Goal: Information Seeking & Learning: Learn about a topic

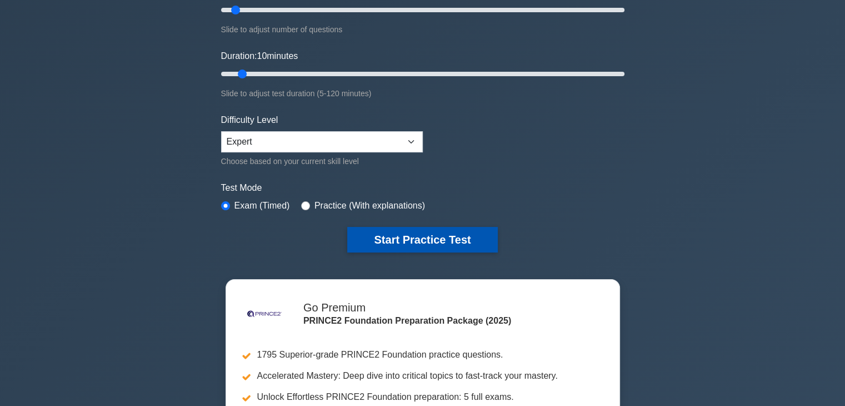
drag, startPoint x: 0, startPoint y: 0, endPoint x: 407, endPoint y: 242, distance: 473.5
click at [407, 242] on button "Start Practice Test" at bounding box center [422, 240] width 150 height 26
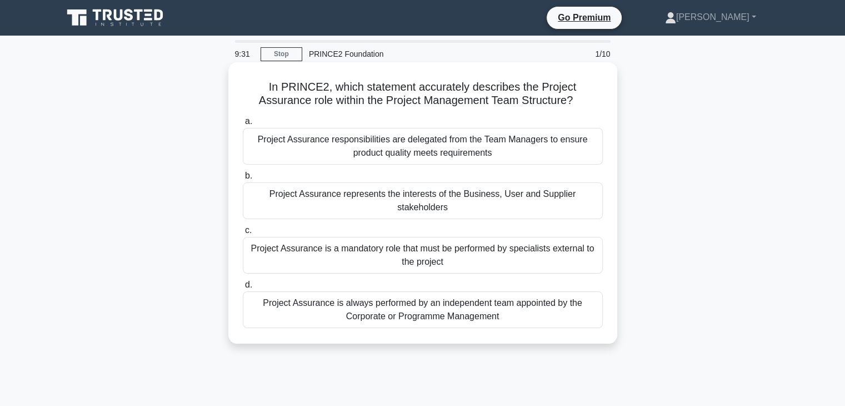
click at [381, 302] on div "Project Assurance is always performed by an independent team appointed by the C…" at bounding box center [423, 309] width 360 height 37
click at [243, 288] on input "d. Project Assurance is always performed by an independent team appointed by th…" at bounding box center [243, 284] width 0 height 7
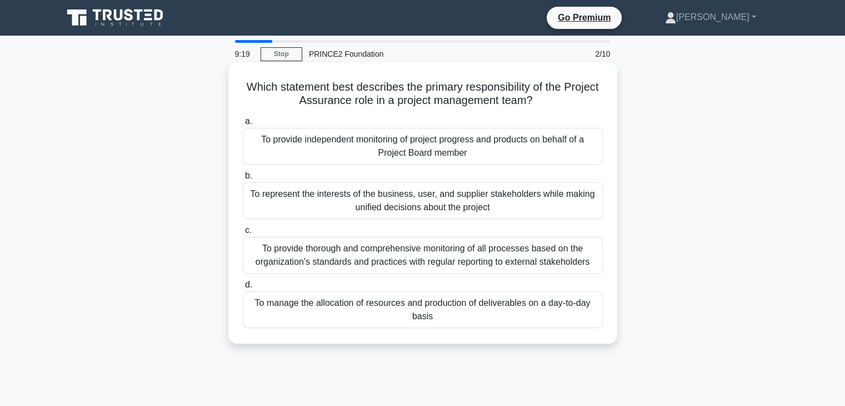
drag, startPoint x: 260, startPoint y: 82, endPoint x: 553, endPoint y: 313, distance: 373.2
click at [553, 313] on div "Which statement best describes the primary responsibility of the Project Assura…" at bounding box center [423, 203] width 380 height 272
copy div "Which statement best describes the primary responsibility of the Project Assura…"
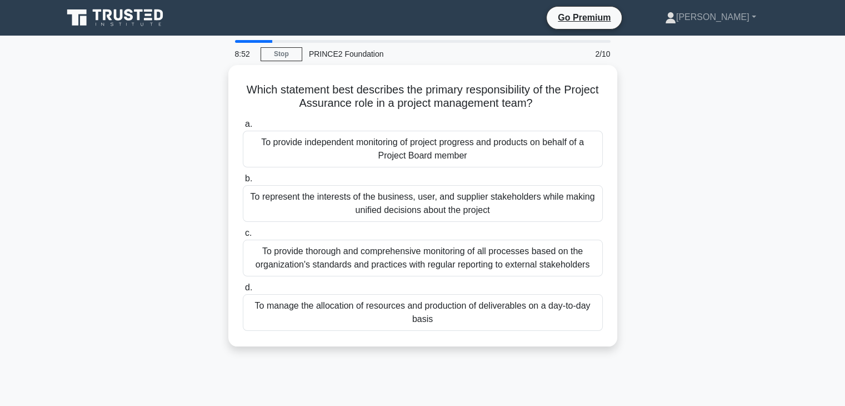
click at [710, 270] on div "Which statement best describes the primary responsibility of the Project Assura…" at bounding box center [423, 212] width 734 height 295
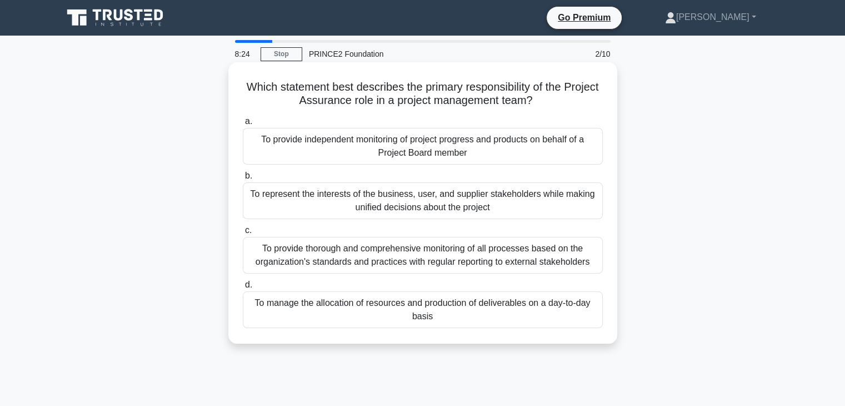
click at [382, 201] on div "To represent the interests of the business, user, and supplier stakeholders whi…" at bounding box center [423, 200] width 360 height 37
click at [243, 180] on input "b. To represent the interests of the business, user, and supplier stakeholders …" at bounding box center [243, 175] width 0 height 7
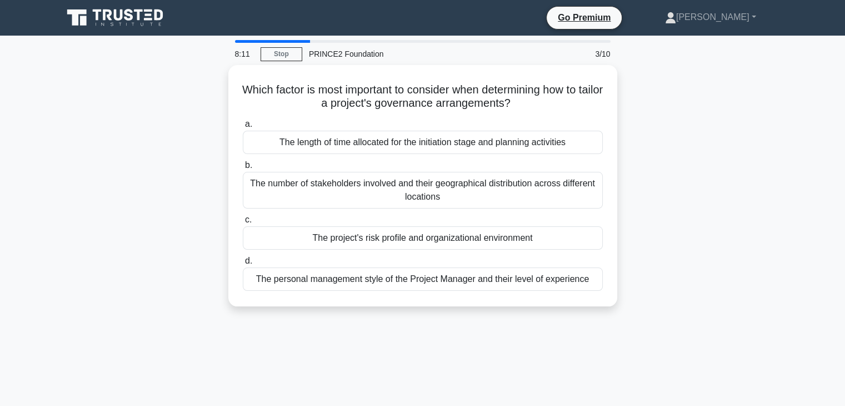
drag, startPoint x: 247, startPoint y: 83, endPoint x: 620, endPoint y: 268, distance: 416.1
click at [620, 268] on div "Which factor is most important to consider when determining how to tailor a pro…" at bounding box center [423, 192] width 734 height 255
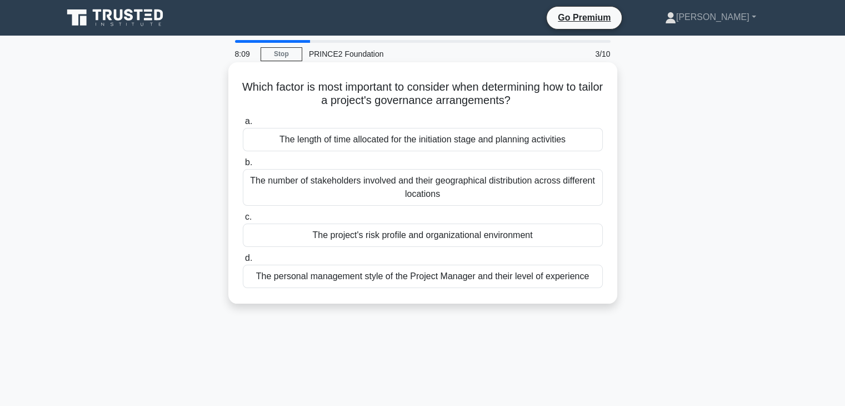
copy div "Which factor is most important to consider when determining how to tailor a pro…"
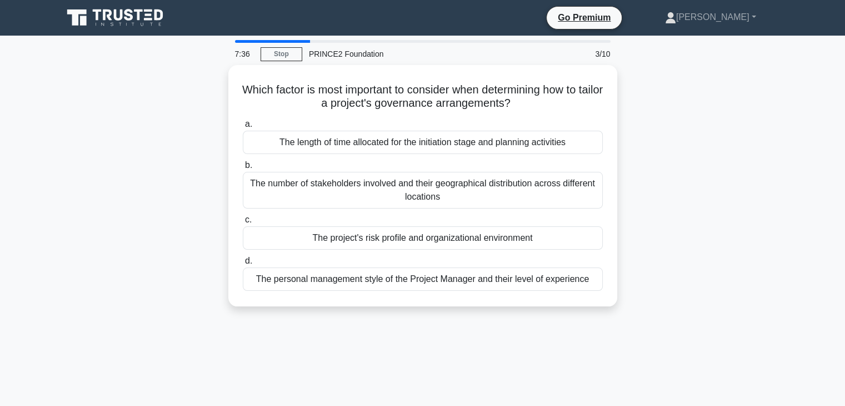
click at [685, 141] on div "Which factor is most important to consider when determining how to tailor a pro…" at bounding box center [423, 192] width 734 height 255
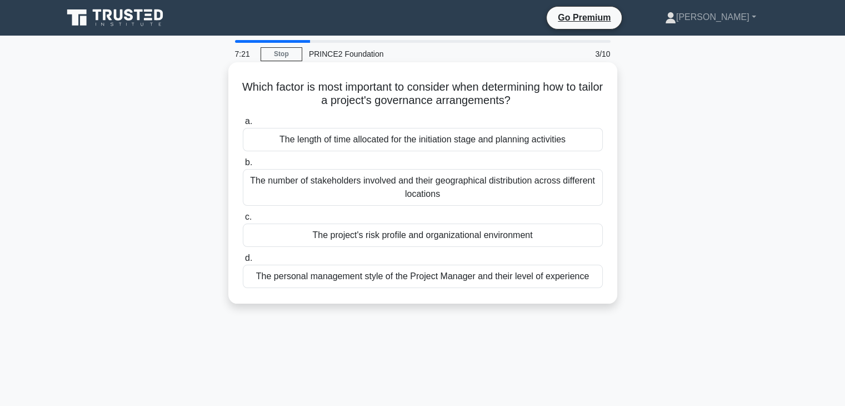
click at [397, 238] on div "The project's risk profile and organizational environment" at bounding box center [423, 234] width 360 height 23
click at [243, 221] on input "c. The project's risk profile and organizational environment" at bounding box center [243, 216] width 0 height 7
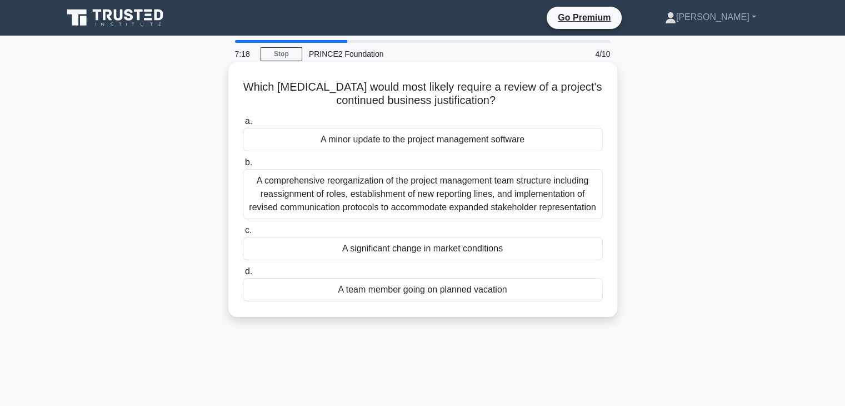
drag, startPoint x: 253, startPoint y: 86, endPoint x: 511, endPoint y: 303, distance: 336.9
click at [511, 303] on div "Which [MEDICAL_DATA] would most likely require a review of a project's continue…" at bounding box center [423, 190] width 380 height 246
copy div "Which [MEDICAL_DATA] would most likely require a review of a project's continue…"
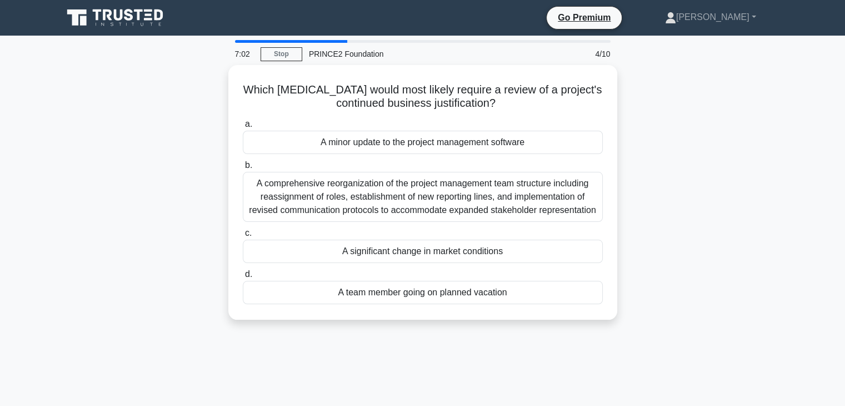
click at [755, 277] on div "Which [MEDICAL_DATA] would most likely require a review of a project's continue…" at bounding box center [423, 199] width 734 height 268
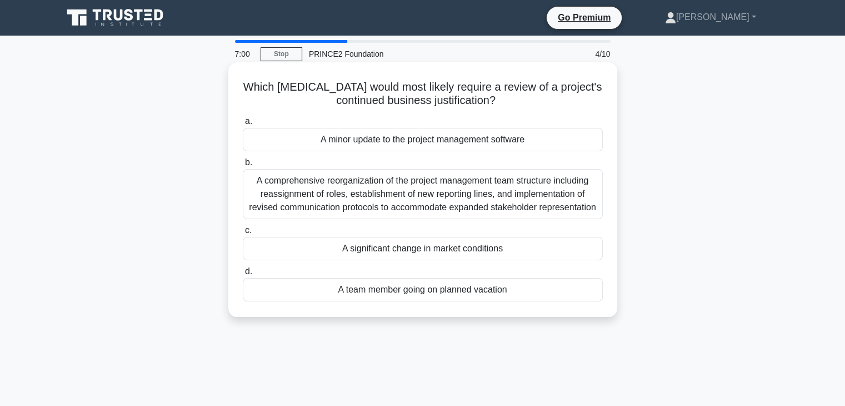
click at [427, 250] on div "A significant change in market conditions" at bounding box center [423, 248] width 360 height 23
click at [243, 234] on input "c. A significant change in market conditions" at bounding box center [243, 230] width 0 height 7
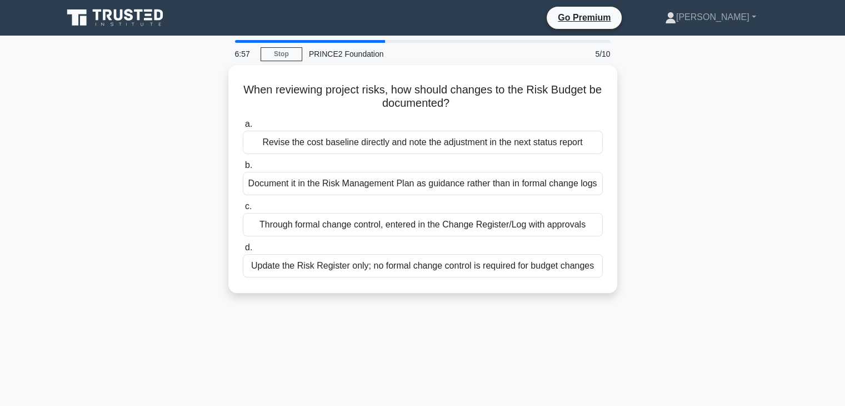
drag, startPoint x: 243, startPoint y: 88, endPoint x: 461, endPoint y: 160, distance: 228.8
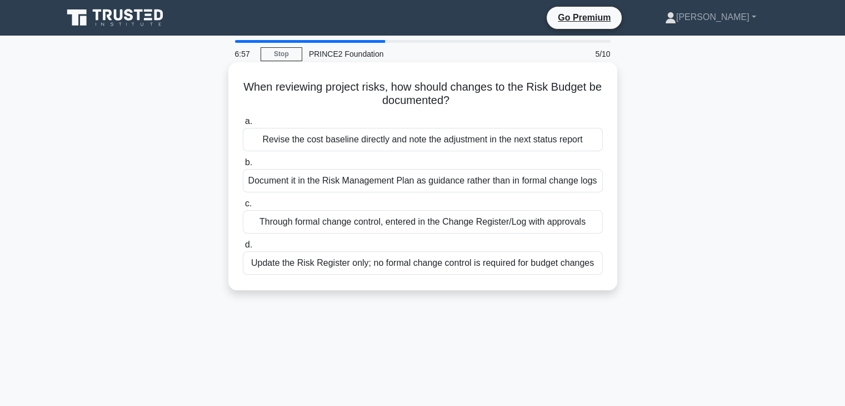
click at [628, 276] on div "When reviewing project risks, how should changes to the Risk Budget be document…" at bounding box center [423, 185] width 734 height 241
copy div "When reviewing project risks, how should changes to the Risk Budget be document…"
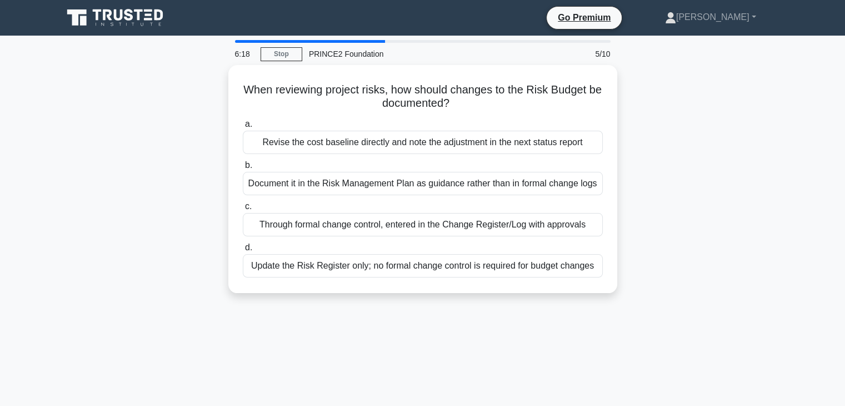
click at [780, 287] on div "When reviewing project risks, how should changes to the Risk Budget be document…" at bounding box center [423, 185] width 734 height 241
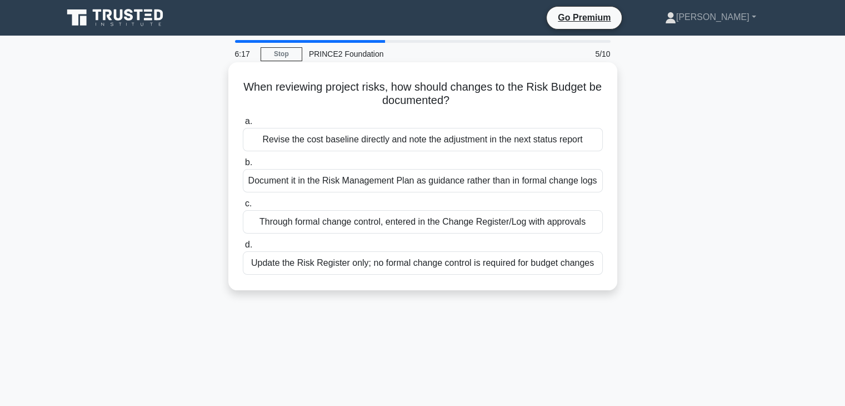
click at [487, 225] on div "Through formal change control, entered in the Change Register/Log with approvals" at bounding box center [423, 221] width 360 height 23
click at [243, 207] on input "c. Through formal change control, entered in the Change Register/Log with appro…" at bounding box center [243, 203] width 0 height 7
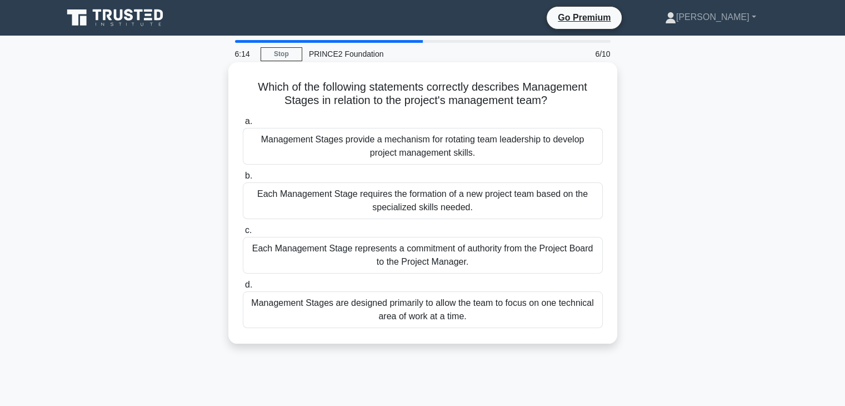
drag, startPoint x: 250, startPoint y: 86, endPoint x: 536, endPoint y: 314, distance: 366.2
click at [536, 314] on div "Which of the following statements correctly describes Management Stages in rela…" at bounding box center [423, 203] width 380 height 272
copy div "Which of the following statements correctly describes Management Stages in rela…"
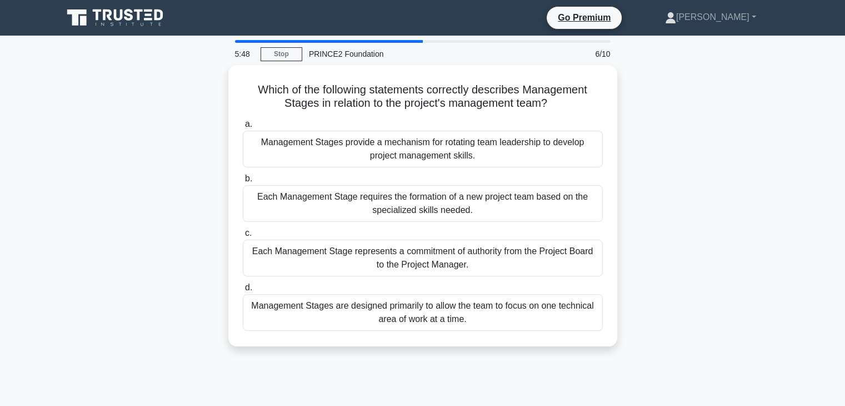
click at [675, 221] on div "Which of the following statements correctly describes Management Stages in rela…" at bounding box center [423, 212] width 734 height 295
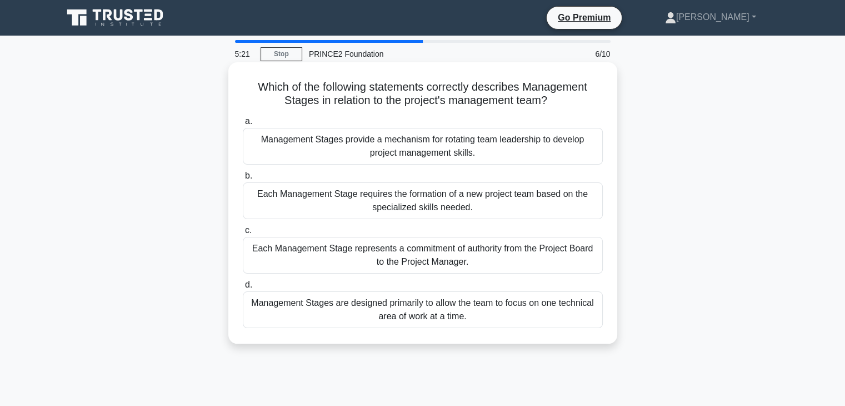
click at [431, 205] on div "Each Management Stage requires the formation of a new project team based on the…" at bounding box center [423, 200] width 360 height 37
click at [243, 180] on input "b. Each Management Stage requires the formation of a new project team based on …" at bounding box center [243, 175] width 0 height 7
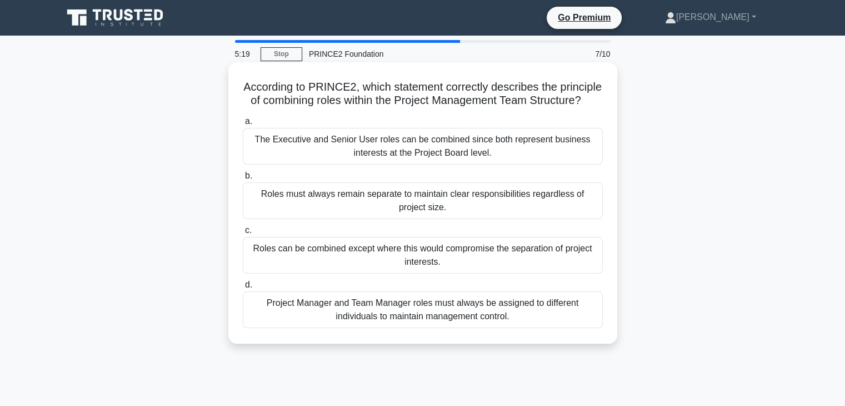
drag, startPoint x: 265, startPoint y: 86, endPoint x: 563, endPoint y: 335, distance: 388.7
click at [563, 335] on div "According to PRINCE2, which statement correctly describes the principle of comb…" at bounding box center [423, 203] width 380 height 272
copy div "According to PRINCE2, which statement correctly describes the principle of comb…"
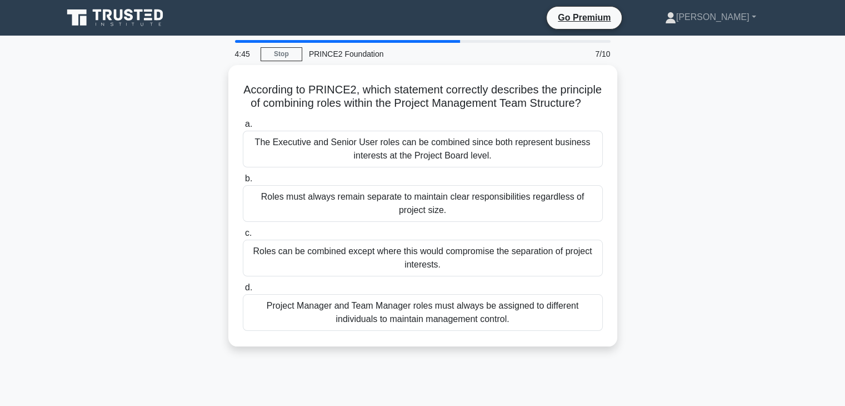
click at [718, 192] on div "According to PRINCE2, which statement correctly describes the principle of comb…" at bounding box center [423, 212] width 734 height 295
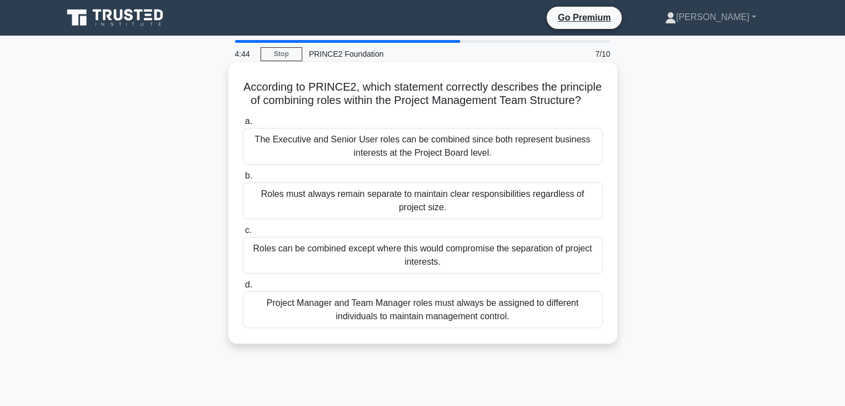
click at [375, 210] on div "Roles must always remain separate to maintain clear responsibilities regardless…" at bounding box center [423, 200] width 360 height 37
click at [243, 180] on input "b. Roles must always remain separate to maintain clear responsibilities regardl…" at bounding box center [243, 175] width 0 height 7
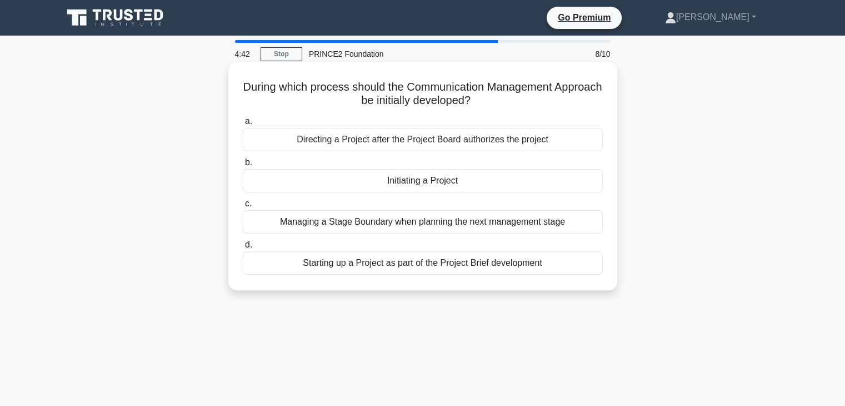
drag, startPoint x: 258, startPoint y: 89, endPoint x: 544, endPoint y: 267, distance: 336.0
click at [544, 267] on div "During which process should the Communication Management Approach be initially …" at bounding box center [423, 176] width 380 height 219
copy div "During which process should the Communication Management Approach be initially …"
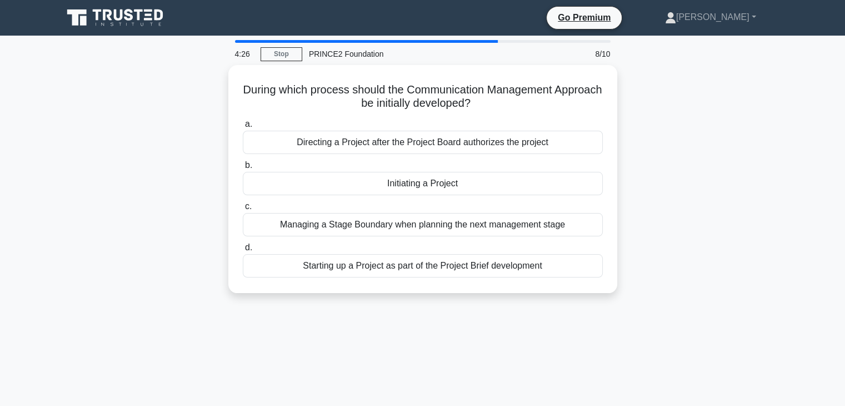
click at [696, 181] on div "During which process should the Communication Management Approach be initially …" at bounding box center [423, 185] width 734 height 241
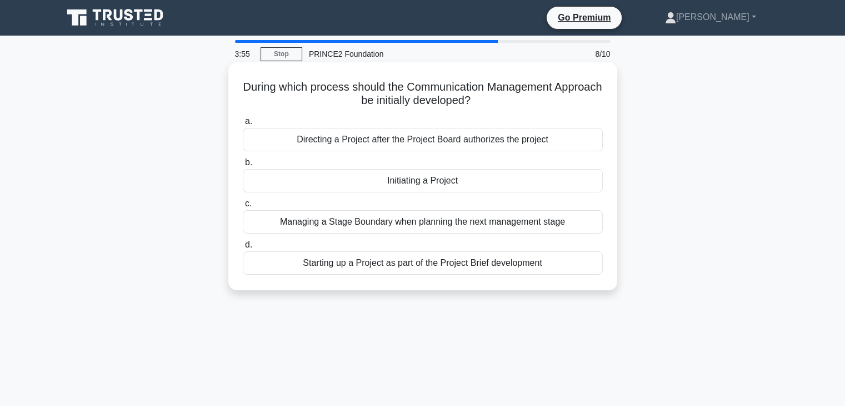
click at [402, 143] on div "Directing a Project after the Project Board authorizes the project" at bounding box center [423, 139] width 360 height 23
click at [243, 125] on input "a. Directing a Project after the Project Board authorizes the project" at bounding box center [243, 121] width 0 height 7
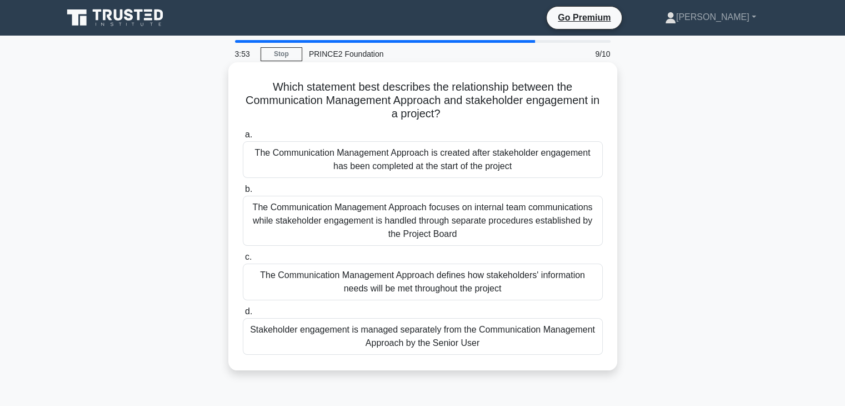
drag, startPoint x: 264, startPoint y: 84, endPoint x: 562, endPoint y: 350, distance: 399.6
click at [562, 350] on div "Which statement best describes the relationship between the Communication Manag…" at bounding box center [423, 216] width 380 height 299
copy div "Which statement best describes the relationship between the Communication Manag…"
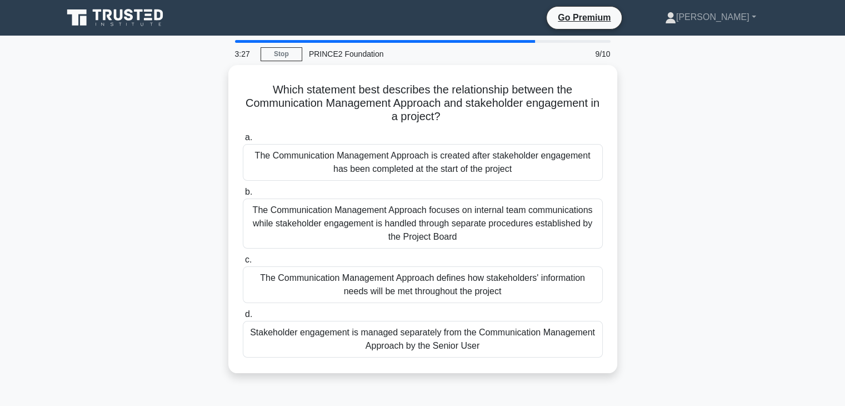
click at [703, 251] on div "Which statement best describes the relationship between the Communication Manag…" at bounding box center [423, 225] width 734 height 321
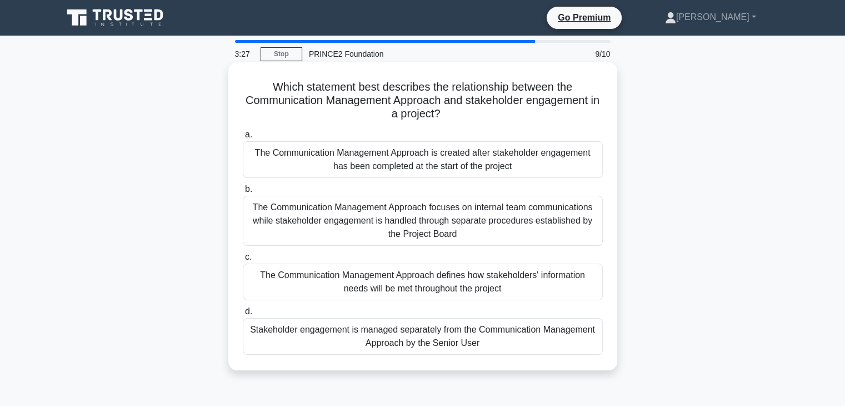
click at [451, 287] on div "The Communication Management Approach defines how stakeholders' information nee…" at bounding box center [423, 281] width 360 height 37
click at [243, 261] on input "c. The Communication Management Approach defines how stakeholders' information …" at bounding box center [243, 256] width 0 height 7
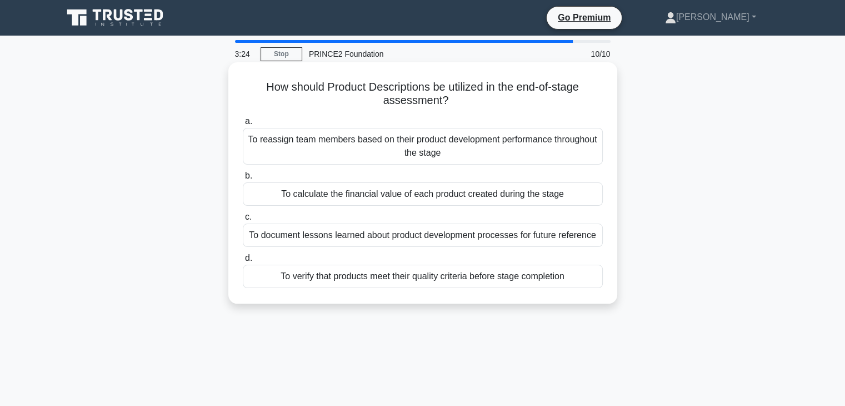
drag, startPoint x: 265, startPoint y: 79, endPoint x: 599, endPoint y: 285, distance: 392.3
click at [597, 287] on div "How should Product Descriptions be utilized in the end-of-stage assessment? .sp…" at bounding box center [423, 183] width 380 height 232
copy div "How should Product Descriptions be utilized in the end-of-stage assessment? .sp…"
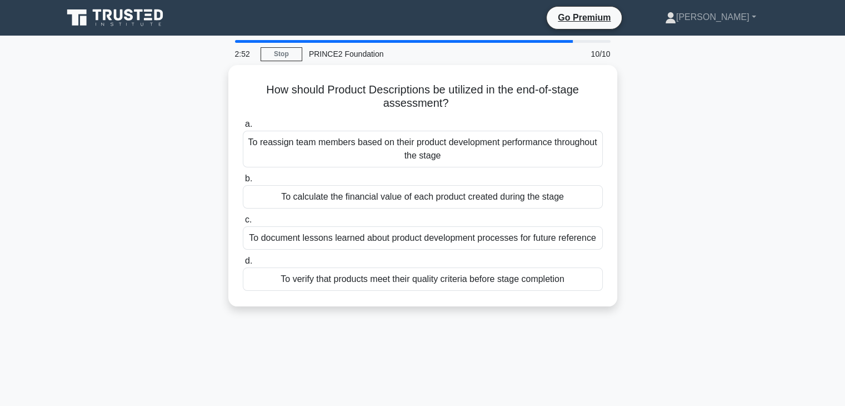
click at [694, 192] on div "How should Product Descriptions be utilized in the end-of-stage assessment? .sp…" at bounding box center [423, 192] width 734 height 255
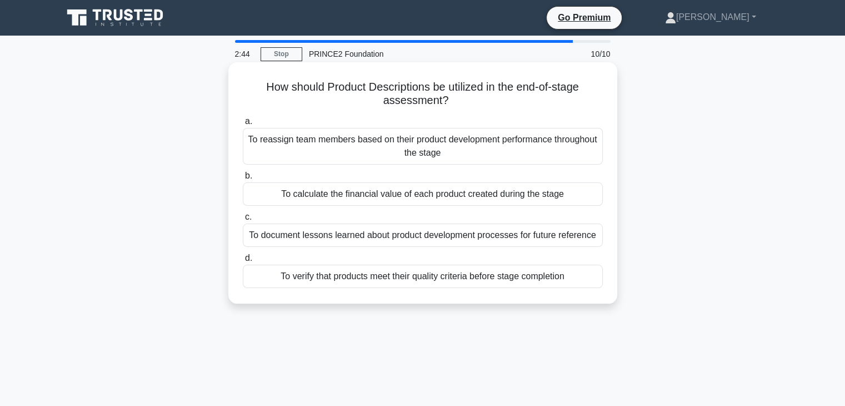
click at [386, 277] on div "To verify that products meet their quality criteria before stage completion" at bounding box center [423, 276] width 360 height 23
click at [243, 262] on input "d. To verify that products meet their quality criteria before stage completion" at bounding box center [243, 258] width 0 height 7
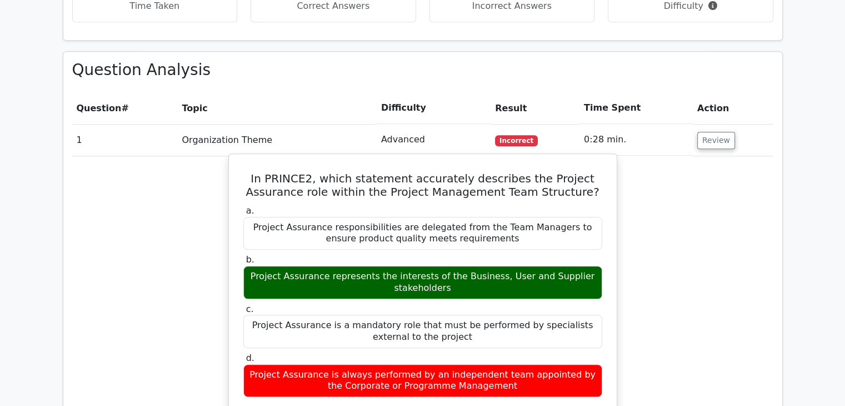
scroll to position [723, 0]
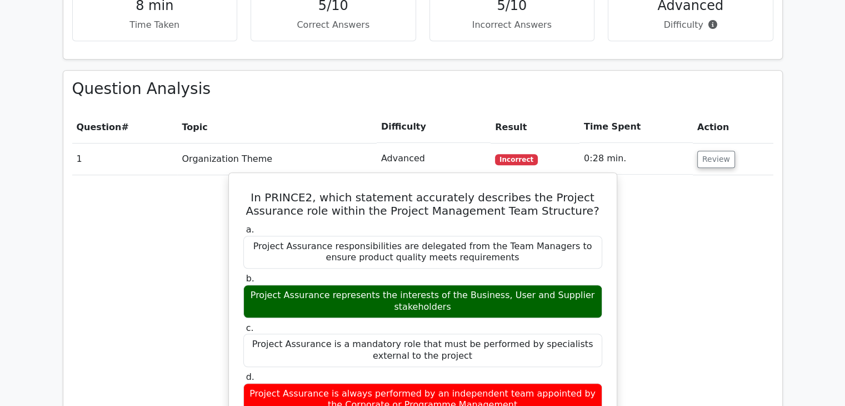
drag, startPoint x: 259, startPoint y: 165, endPoint x: 608, endPoint y: 385, distance: 412.3
copy div "In PRINCE2, which statement accurately describes the Project Assurance role wit…"
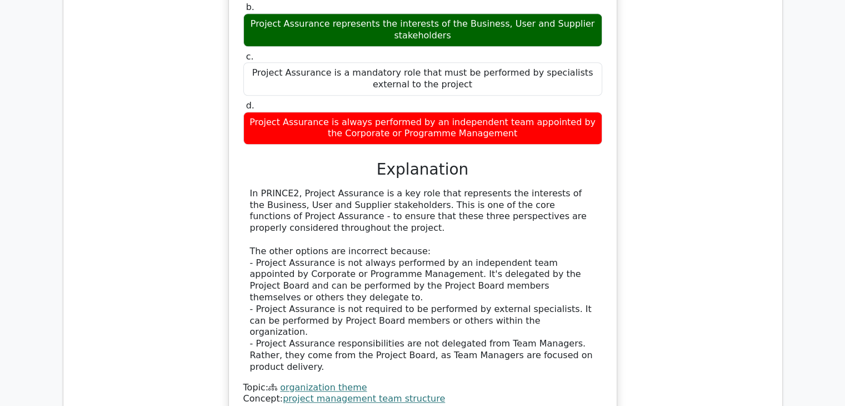
scroll to position [1000, 0]
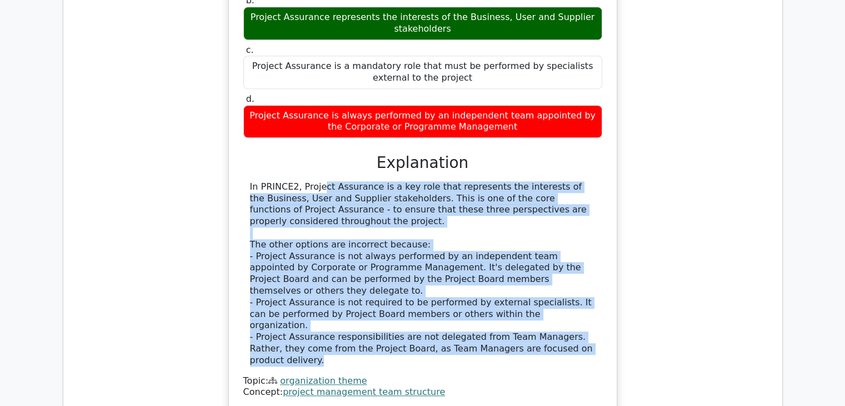
drag, startPoint x: 250, startPoint y: 160, endPoint x: 568, endPoint y: 289, distance: 343.8
click at [568, 289] on div "In PRINCE2, Project Assurance is a key role that represents the interests of th…" at bounding box center [423, 273] width 346 height 185
copy div "In PRINCE2, Project Assurance is a key role that represents the interests of th…"
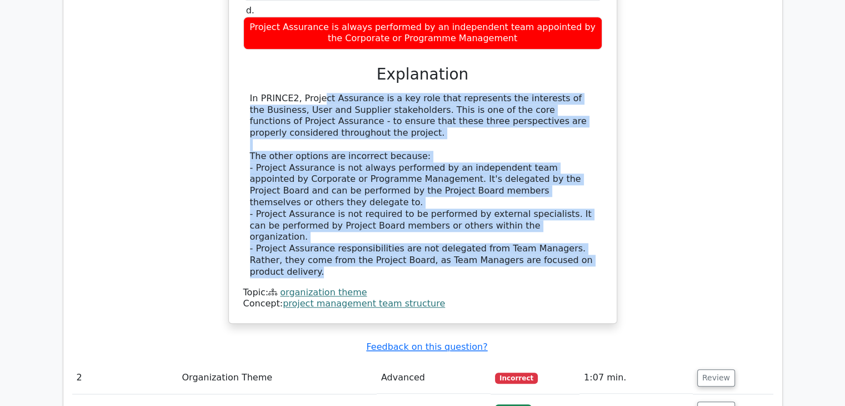
scroll to position [1112, 0]
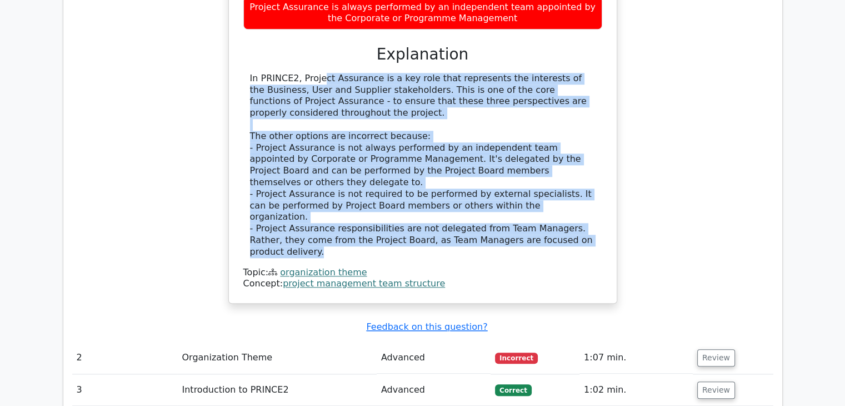
click at [698, 136] on div "In PRINCE2, which statement accurately describes the Project Assurance role wit…" at bounding box center [422, 51] width 701 height 531
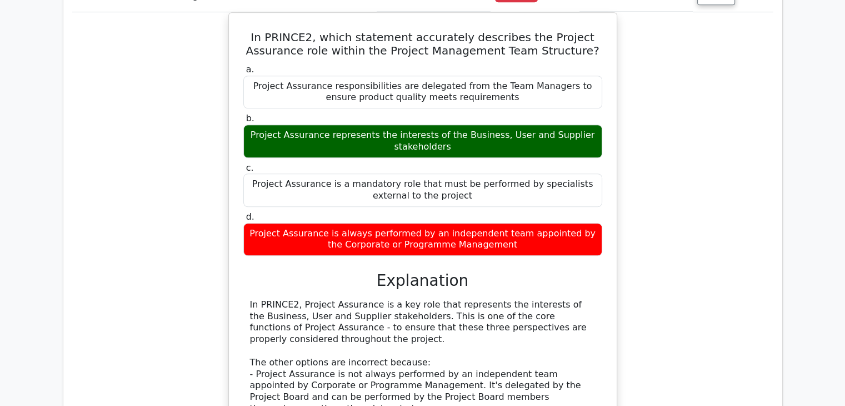
scroll to position [723, 0]
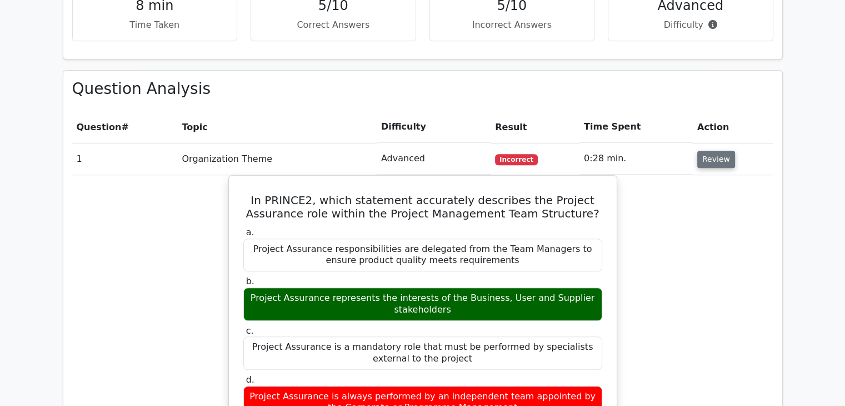
click at [703, 151] on button "Review" at bounding box center [717, 159] width 38 height 17
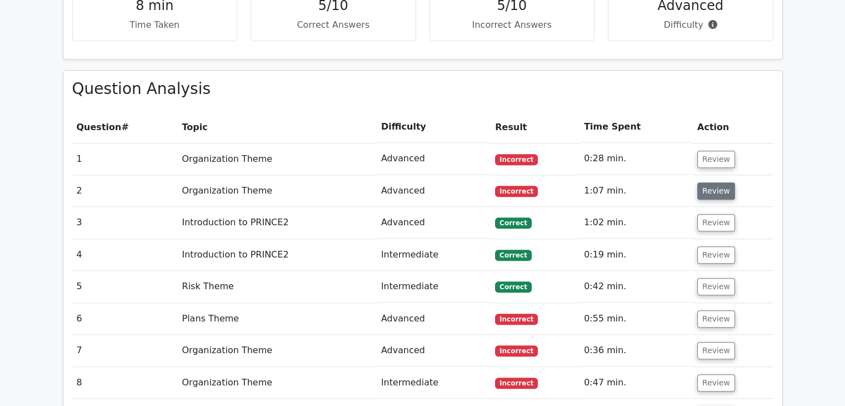
click at [708, 182] on button "Review" at bounding box center [717, 190] width 38 height 17
click at [710, 182] on button "Review" at bounding box center [717, 190] width 38 height 17
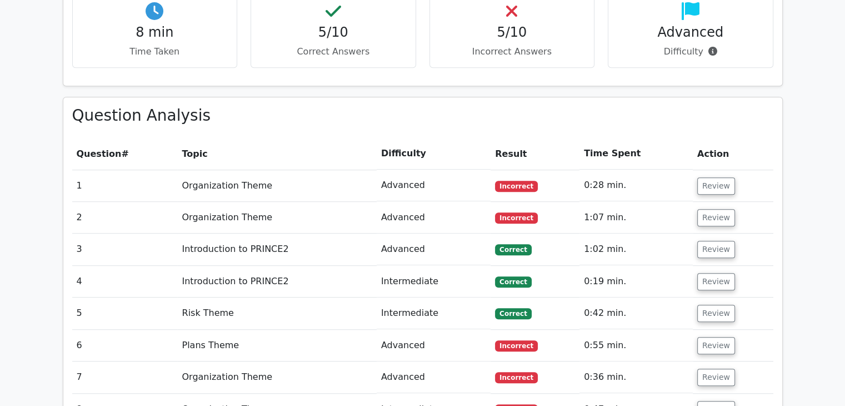
scroll to position [667, 0]
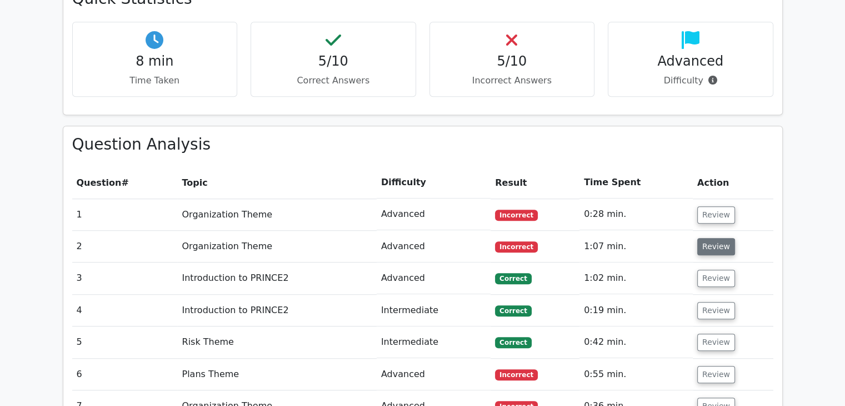
click at [713, 238] on button "Review" at bounding box center [717, 246] width 38 height 17
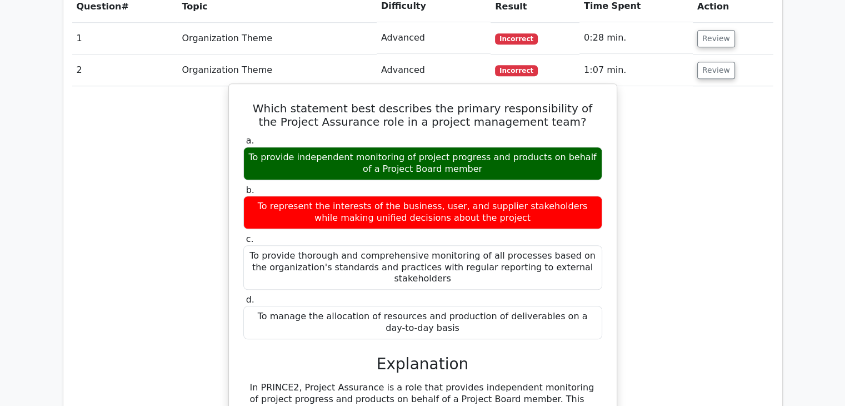
scroll to position [778, 0]
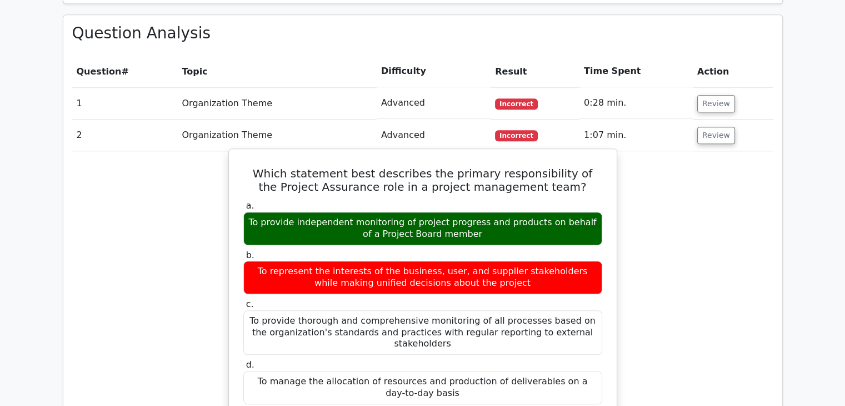
drag, startPoint x: 260, startPoint y: 141, endPoint x: 581, endPoint y: 349, distance: 382.9
copy div "Which statement best describes the primary responsibility of the Project Assura…"
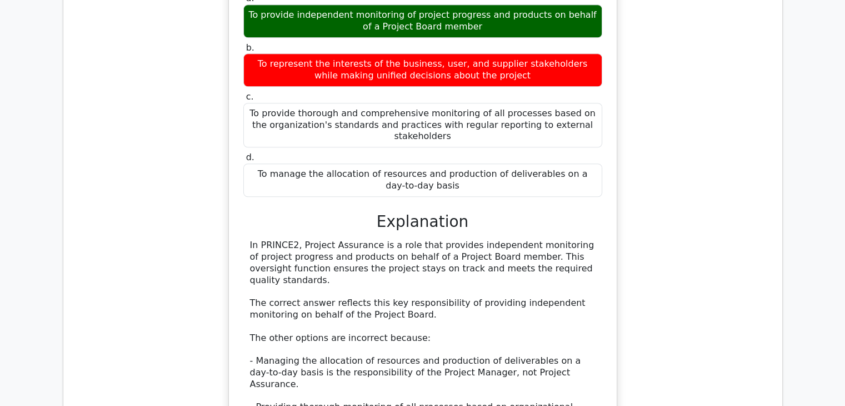
scroll to position [1056, 0]
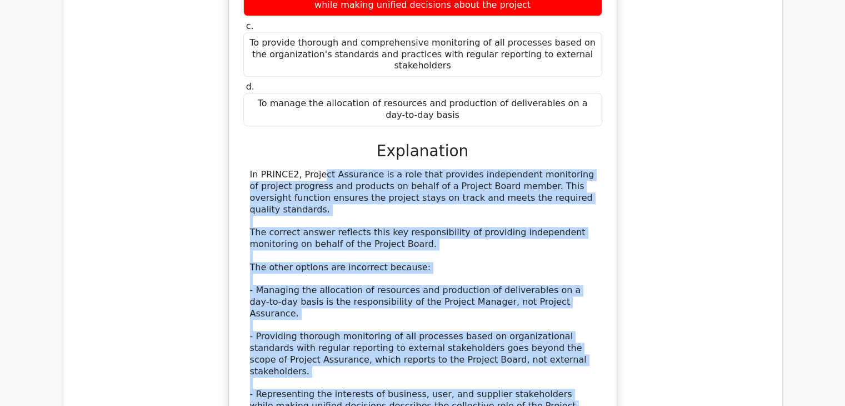
drag, startPoint x: 250, startPoint y: 135, endPoint x: 365, endPoint y: 343, distance: 238.1
click at [365, 343] on div "In PRINCE2, Project Assurance is a role that provides independent monitoring of…" at bounding box center [423, 296] width 346 height 255
copy div "In PRINCE2, Project Assurance is a role that provides independent monitoring of…"
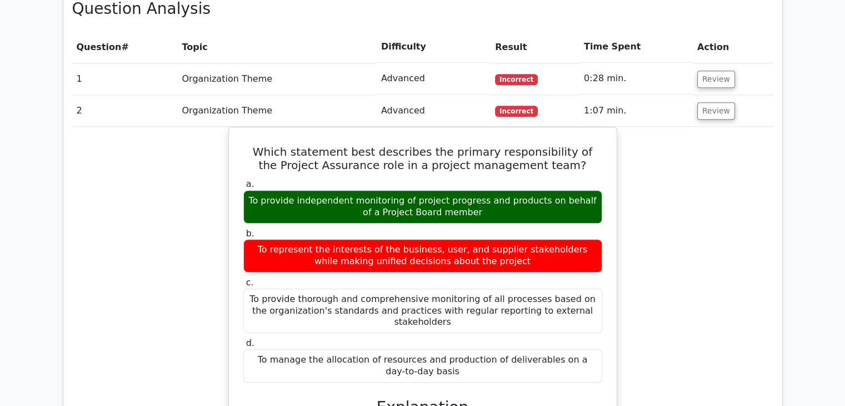
scroll to position [778, 0]
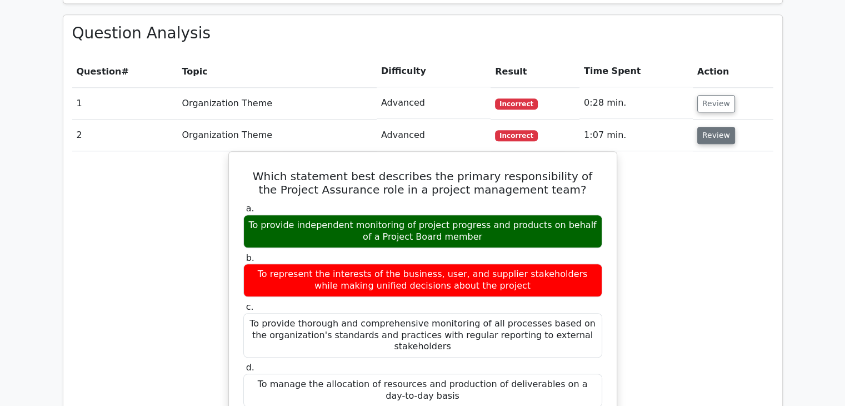
click at [716, 127] on button "Review" at bounding box center [717, 135] width 38 height 17
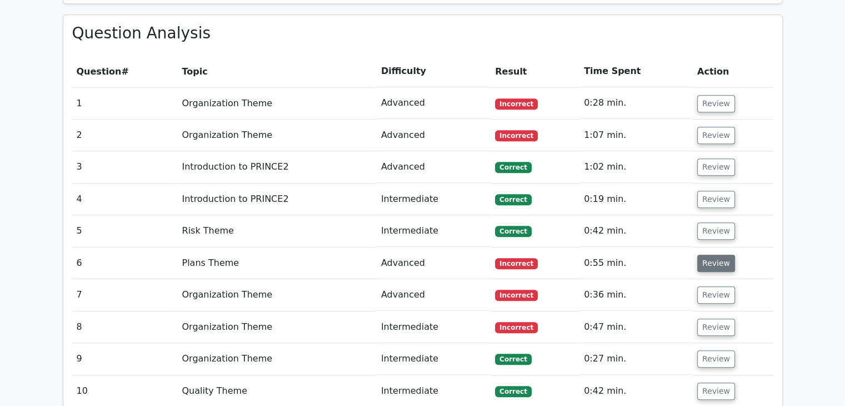
click at [719, 255] on button "Review" at bounding box center [717, 263] width 38 height 17
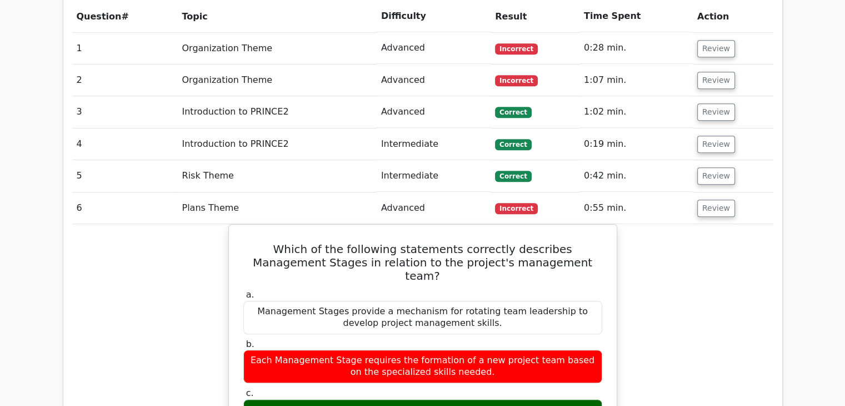
scroll to position [945, 0]
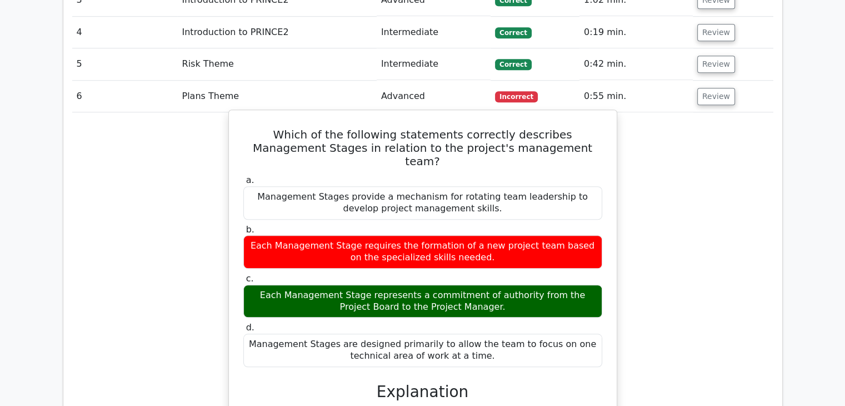
drag, startPoint x: 251, startPoint y: 103, endPoint x: 470, endPoint y: 314, distance: 303.8
click at [470, 314] on div "Which of the following statements correctly describes Management Stages in rela…" at bounding box center [422, 403] width 379 height 579
copy div "Which of the following statements correctly describes Management Stages in rela…"
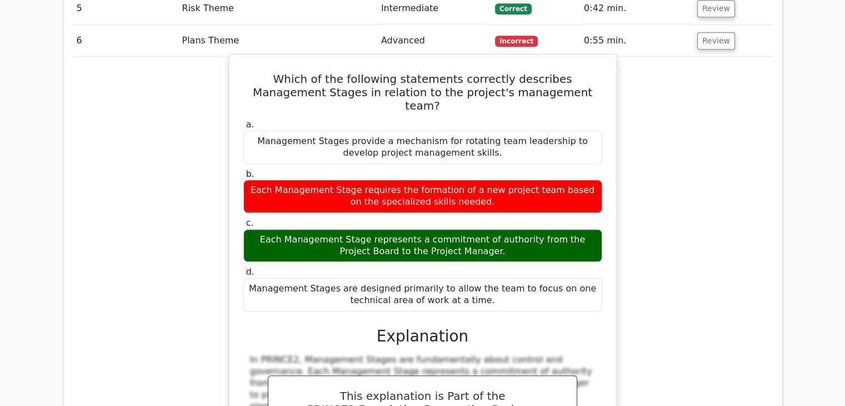
scroll to position [834, 0]
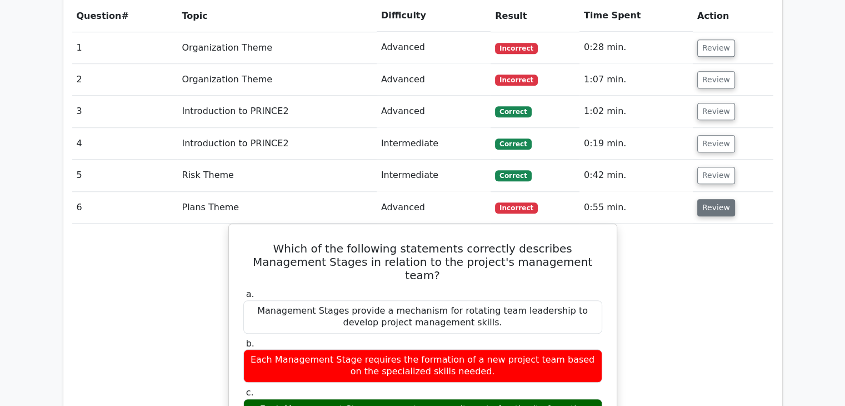
click at [708, 199] on button "Review" at bounding box center [717, 207] width 38 height 17
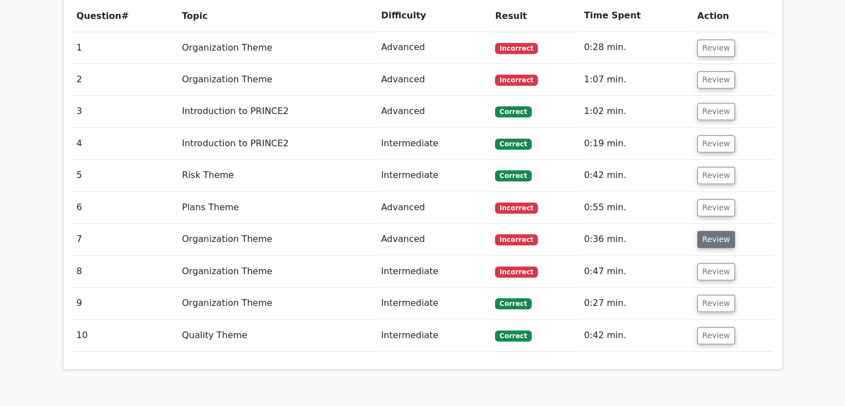
click at [705, 231] on button "Review" at bounding box center [717, 239] width 38 height 17
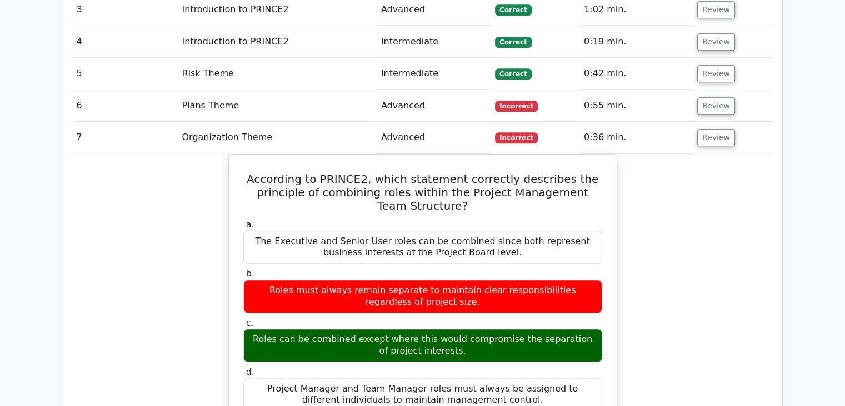
scroll to position [945, 0]
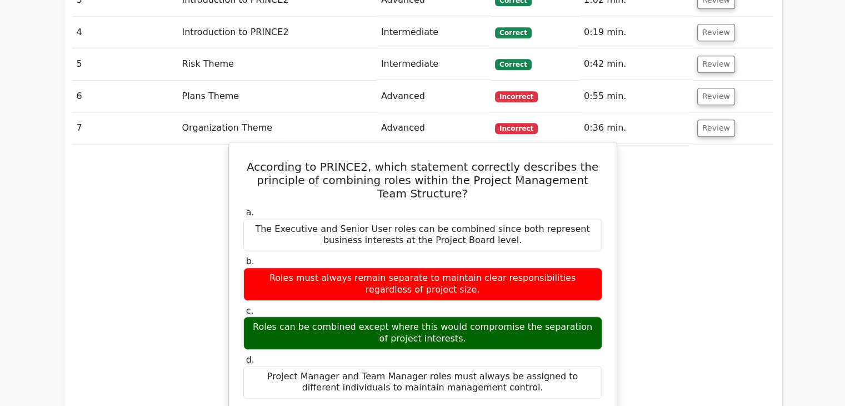
drag, startPoint x: 258, startPoint y: 135, endPoint x: 522, endPoint y: 360, distance: 346.2
copy div "According to PRINCE2, which statement correctly describes the principle of comb…"
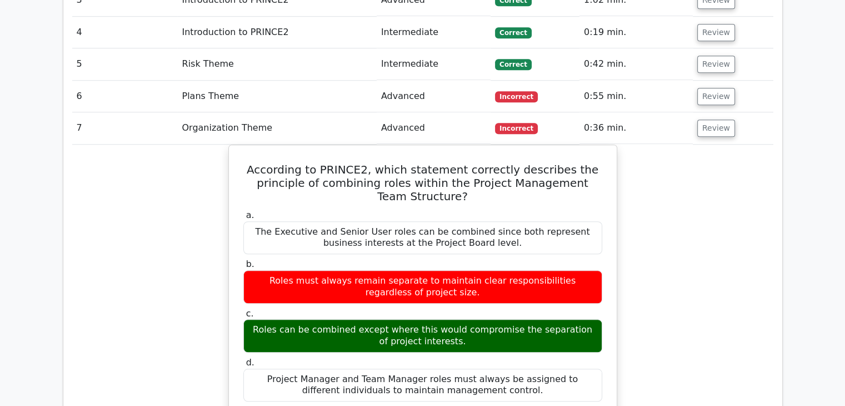
click at [698, 119] on button "Review" at bounding box center [717, 127] width 38 height 17
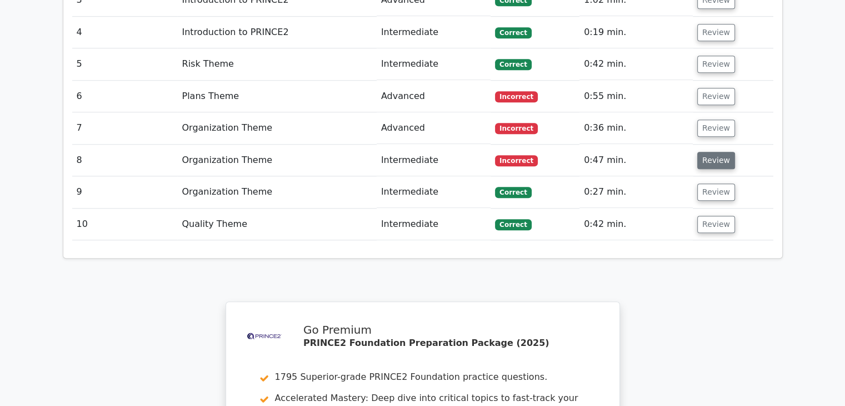
click at [714, 152] on button "Review" at bounding box center [717, 160] width 38 height 17
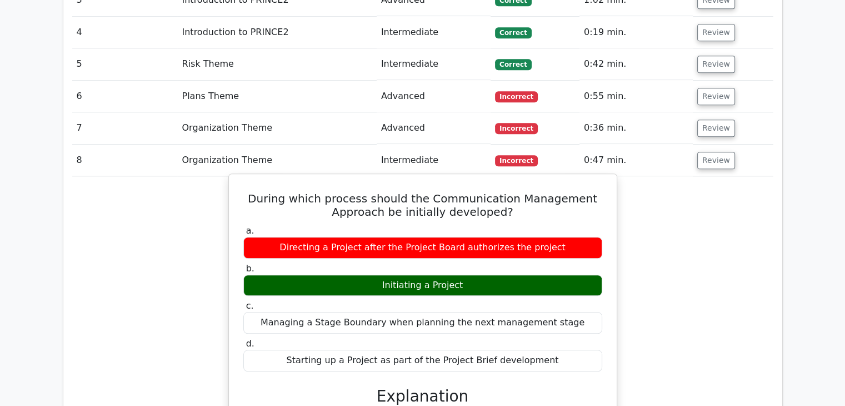
drag, startPoint x: 250, startPoint y: 166, endPoint x: 576, endPoint y: 331, distance: 365.4
copy div "During which process should the Communication Management Approach be initially …"
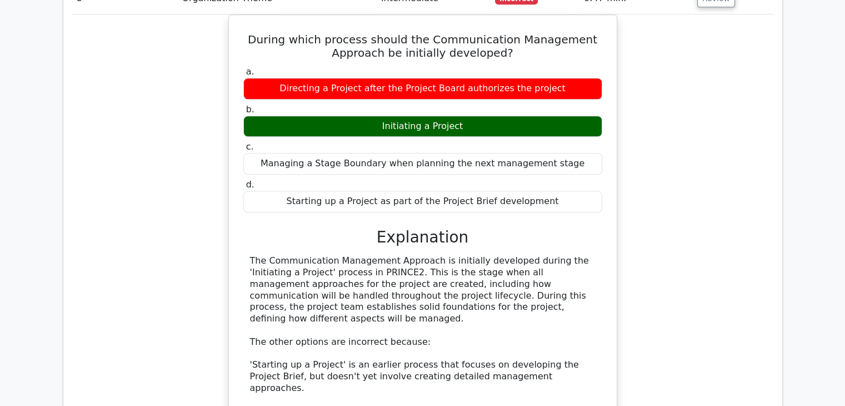
scroll to position [1112, 0]
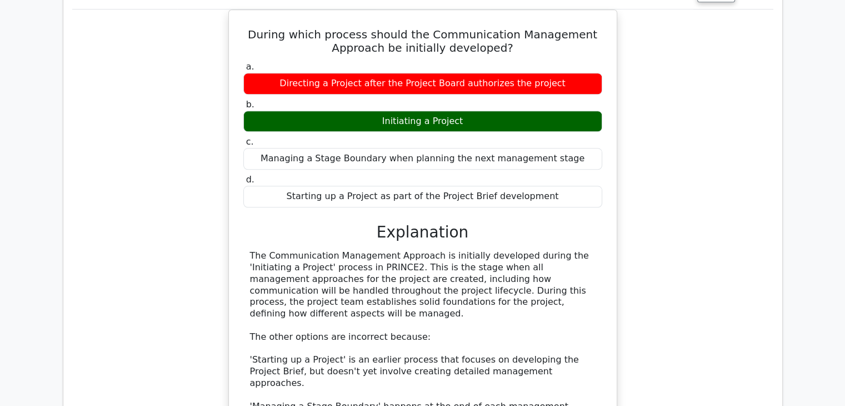
click at [699, 215] on div "During which process should the Communication Management Approach be initially …" at bounding box center [422, 274] width 701 height 531
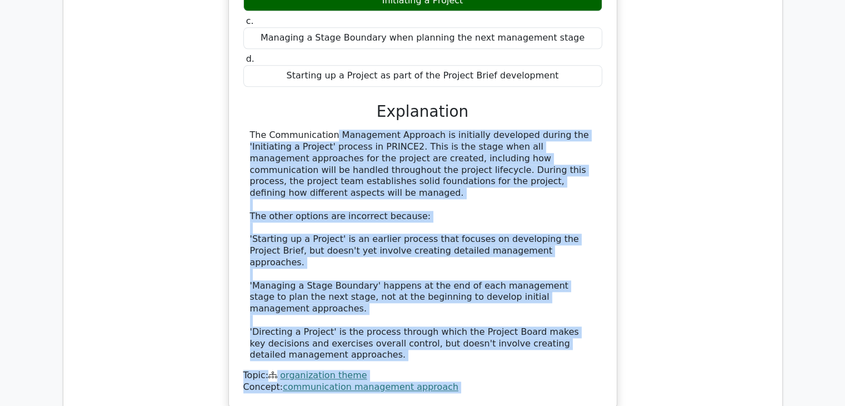
scroll to position [1318, 0]
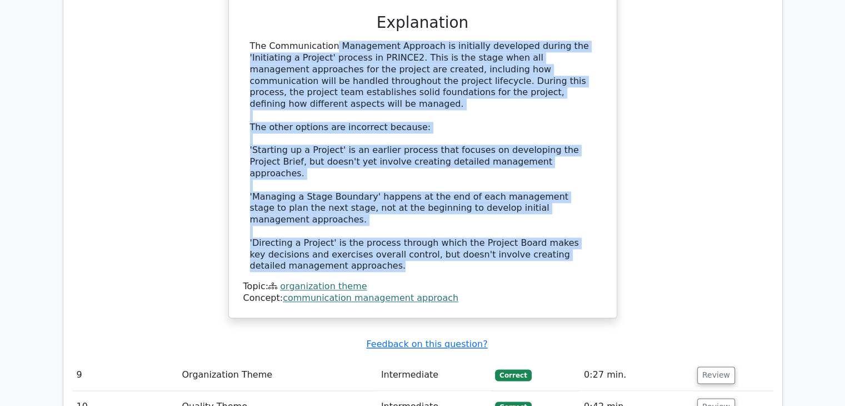
drag, startPoint x: 251, startPoint y: 225, endPoint x: 332, endPoint y: 202, distance: 84.4
click at [332, 202] on div "The Communication Management Approach is initially developed during the 'Initia…" at bounding box center [423, 156] width 346 height 231
copy div "The Communication Management Approach is initially developed during the 'Initia…"
